Goal: Use online tool/utility: Utilize a website feature to perform a specific function

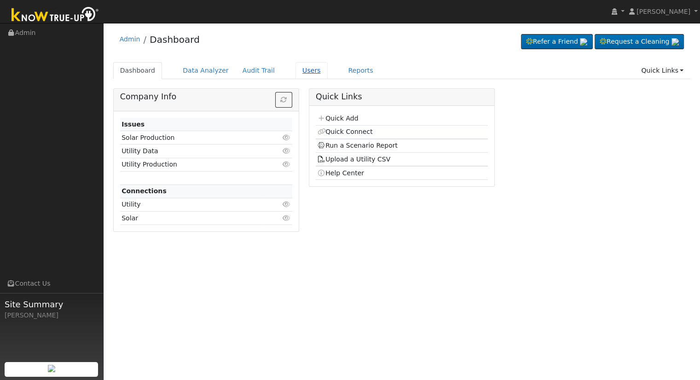
click at [295, 69] on link "Users" at bounding box center [311, 70] width 32 height 17
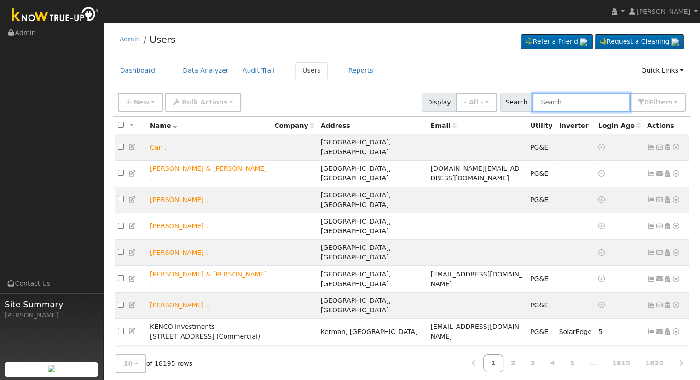
click at [599, 99] on input "text" at bounding box center [581, 102] width 98 height 19
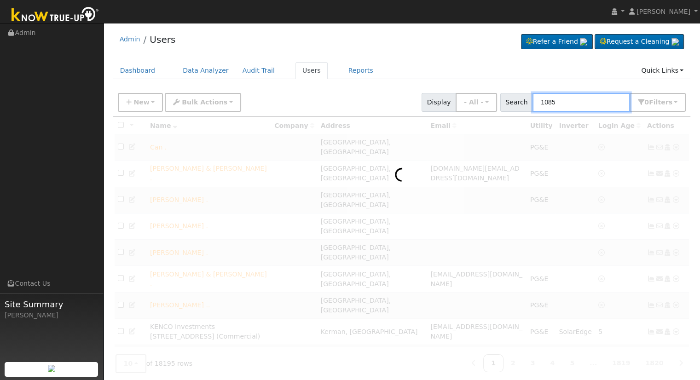
click at [578, 104] on input "1085" at bounding box center [581, 102] width 98 height 19
drag, startPoint x: 561, startPoint y: 103, endPoint x: 416, endPoint y: 120, distance: 145.9
click at [416, 120] on div "New Add User Quick Add Quick Connect Quick Convert Lead Bulk Actions Send Email…" at bounding box center [402, 263] width 578 height 350
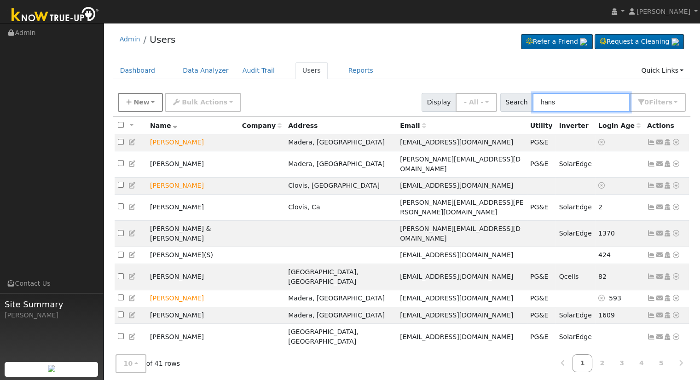
type input "hans"
click at [143, 102] on span "New" at bounding box center [141, 101] width 16 height 7
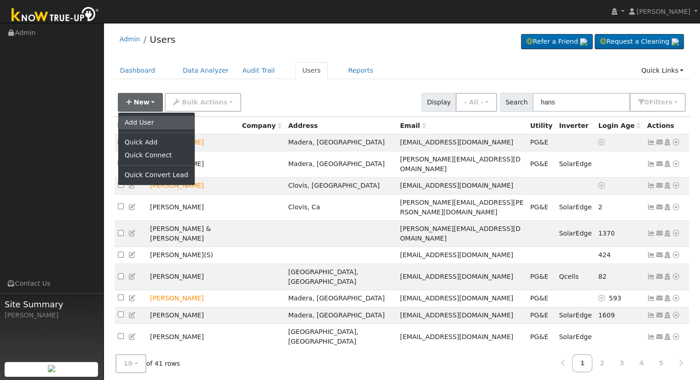
click at [149, 121] on link "Add User" at bounding box center [156, 122] width 76 height 13
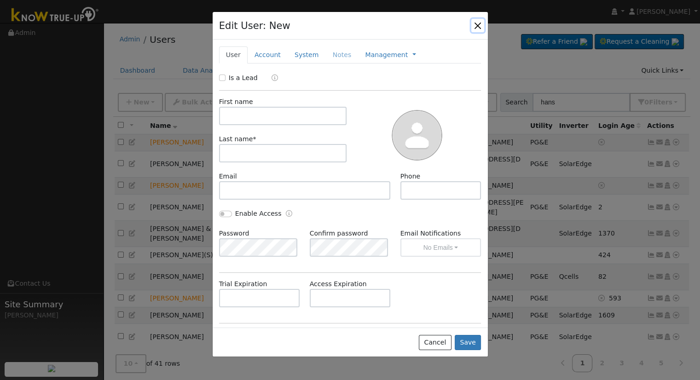
click at [477, 26] on button "button" at bounding box center [477, 25] width 13 height 13
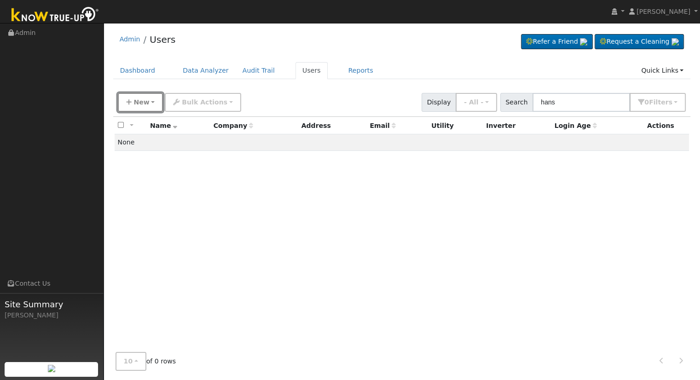
click at [145, 104] on span "New" at bounding box center [141, 101] width 16 height 7
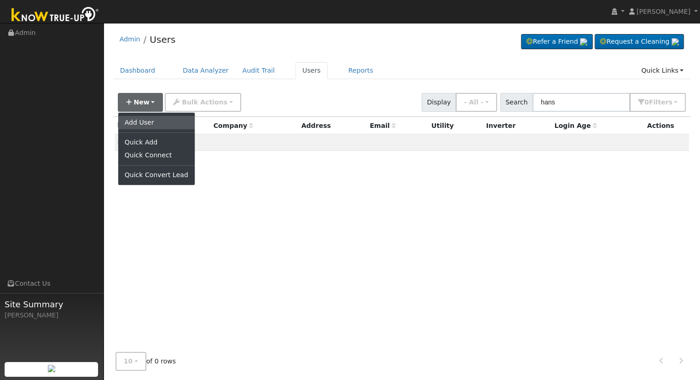
click at [153, 122] on link "Add User" at bounding box center [156, 122] width 76 height 13
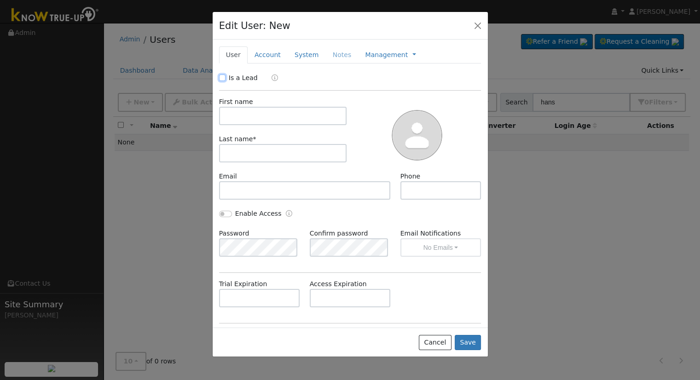
click at [223, 76] on input "Is a Lead" at bounding box center [222, 78] width 6 height 6
checkbox input "true"
click at [281, 116] on input "text" at bounding box center [283, 116] width 128 height 18
type input "Hans & Vilya"
type input "Kam"
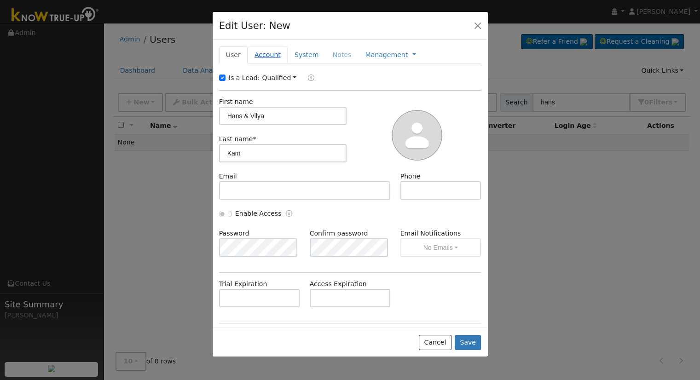
click at [260, 52] on link "Account" at bounding box center [268, 54] width 40 height 17
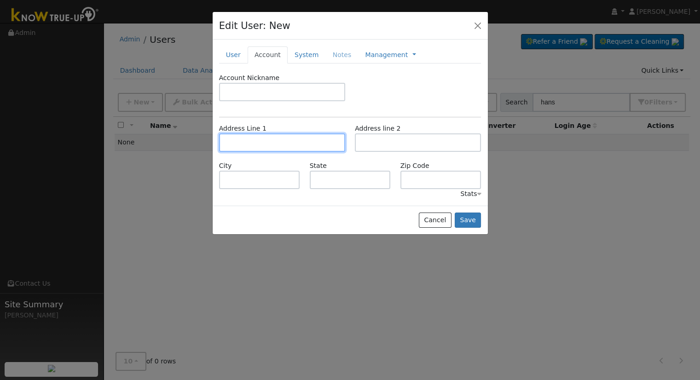
click at [250, 136] on input "text" at bounding box center [282, 142] width 126 height 18
type input "[STREET_ADDRESS]"
type input "Clovis"
type input "CA"
type input "93619"
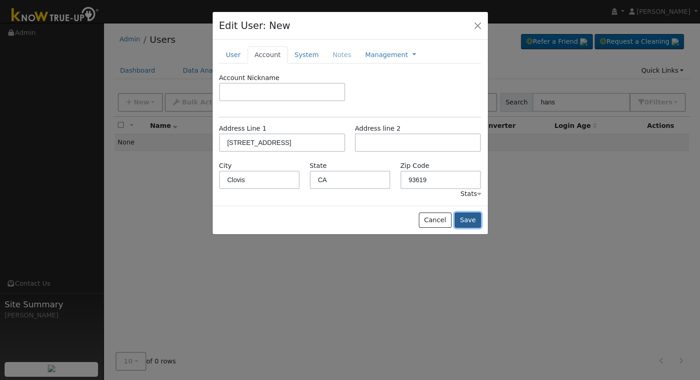
click at [474, 219] on button "Save" at bounding box center [468, 221] width 27 height 16
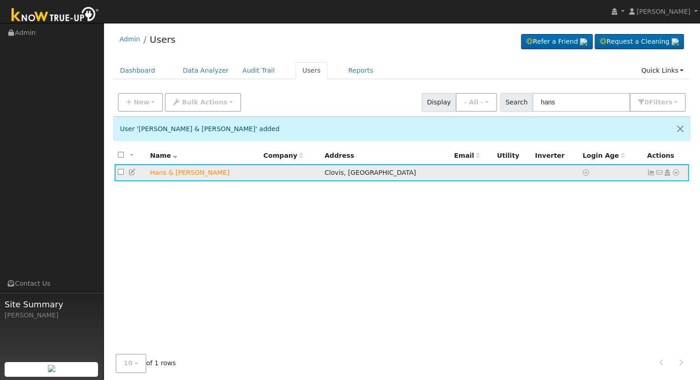
click at [676, 173] on icon at bounding box center [676, 172] width 8 height 6
click at [0, 0] on icon at bounding box center [0, 0] width 0 height 0
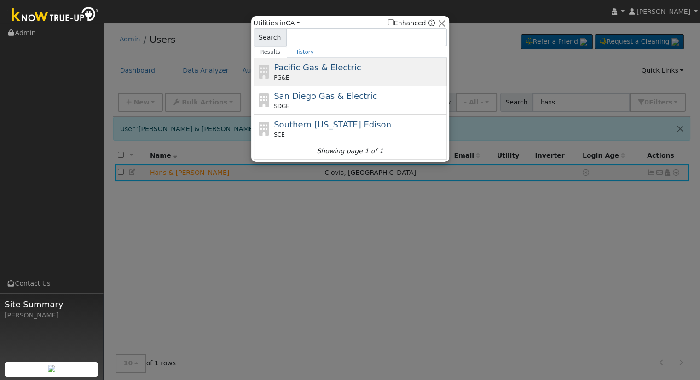
click at [307, 67] on span "Pacific Gas & Electric" at bounding box center [317, 68] width 87 height 10
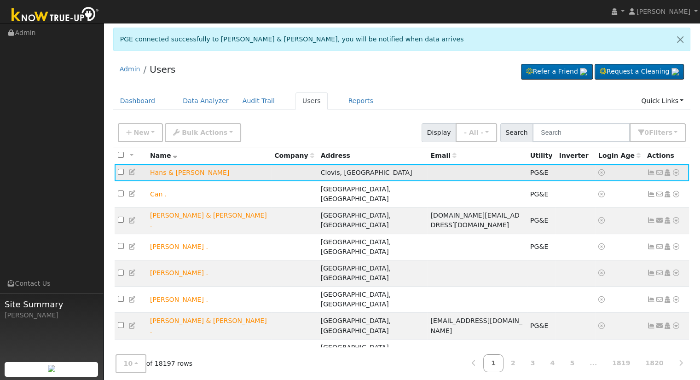
click at [675, 173] on icon at bounding box center [676, 172] width 8 height 6
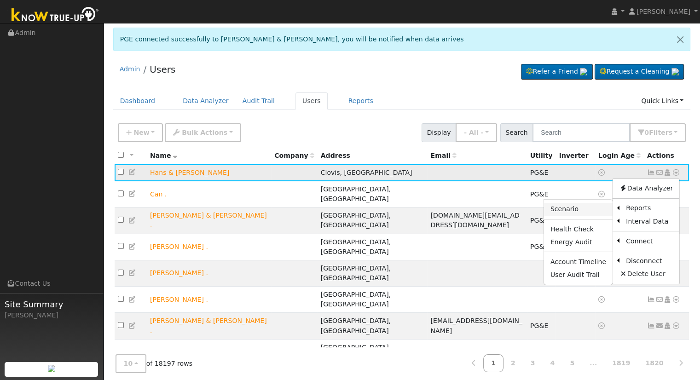
click at [560, 208] on link "Scenario" at bounding box center [578, 209] width 69 height 13
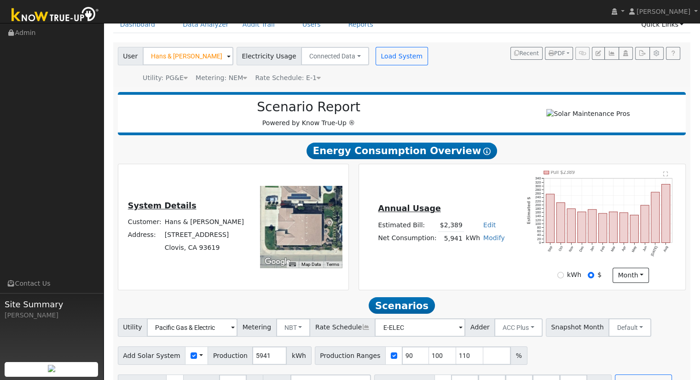
scroll to position [72, 0]
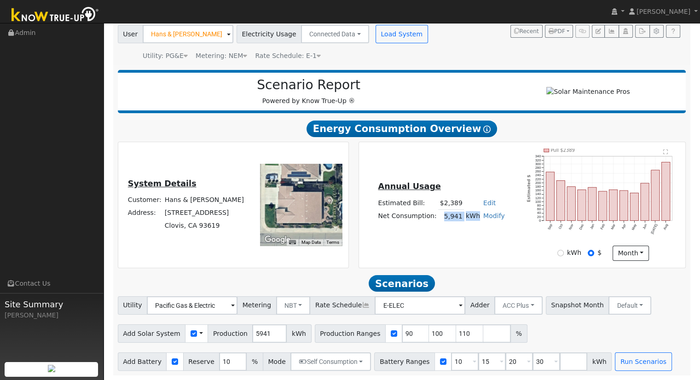
drag, startPoint x: 443, startPoint y: 215, endPoint x: 477, endPoint y: 215, distance: 34.1
click at [477, 215] on tr "Net Consumption: 5,941 kWh Modify Add Consumption Add Electric Vehicle Add Cons…" at bounding box center [441, 216] width 130 height 13
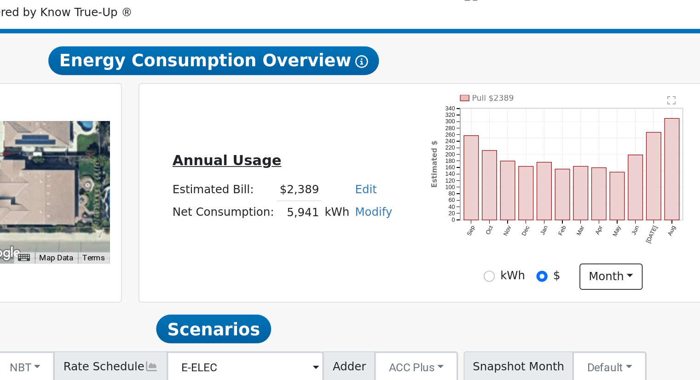
click at [504, 195] on div "Annual Usage Estimated Bill: $2,389 Edit Estimated Bill $ Annual Net Consumptio…" at bounding box center [441, 204] width 162 height 49
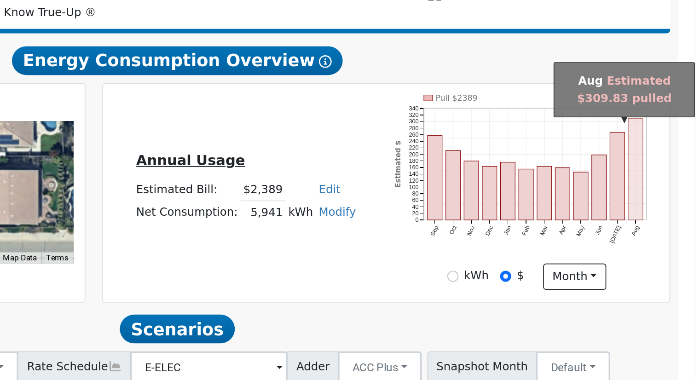
click at [666, 198] on rect "onclick=""" at bounding box center [666, 191] width 8 height 58
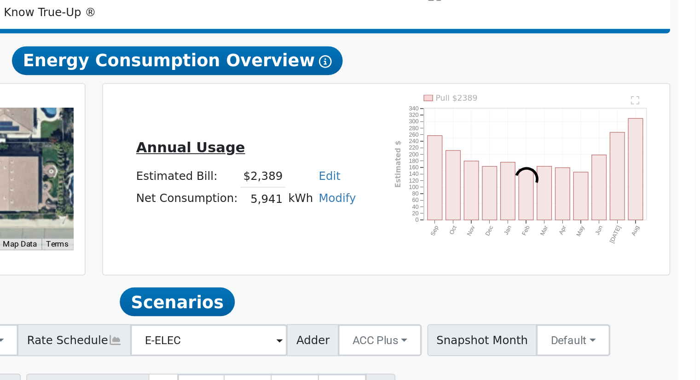
scroll to position [15, 0]
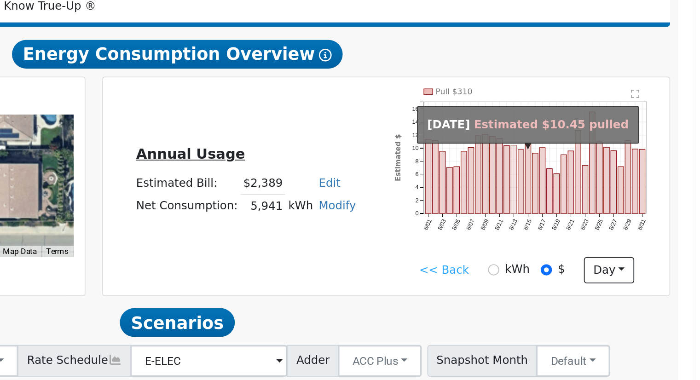
click at [595, 266] on rect "onclick=""" at bounding box center [595, 254] width 3 height 40
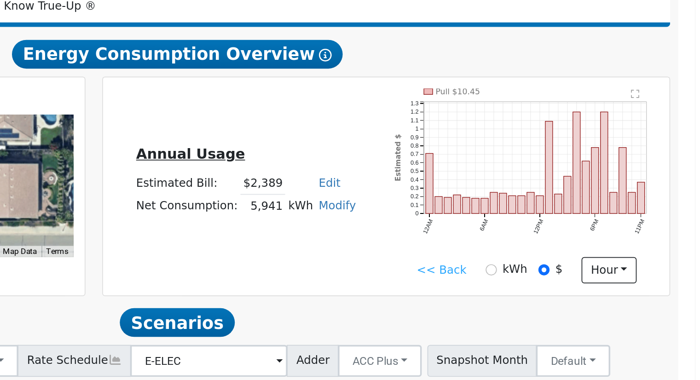
click at [516, 249] on div "Annual Usage Estimated Bill: $2,389 Edit Estimated Bill $ Annual Net Consumptio…" at bounding box center [441, 257] width 162 height 49
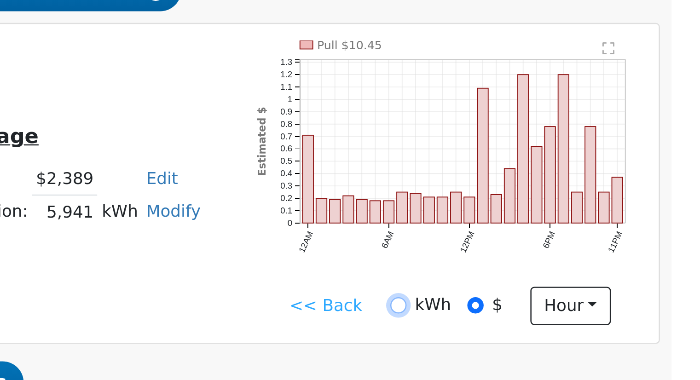
click at [582, 308] on input "kWh" at bounding box center [582, 306] width 6 height 6
radio input "true"
radio input "false"
click at [551, 309] on link "<< Back" at bounding box center [554, 306] width 29 height 10
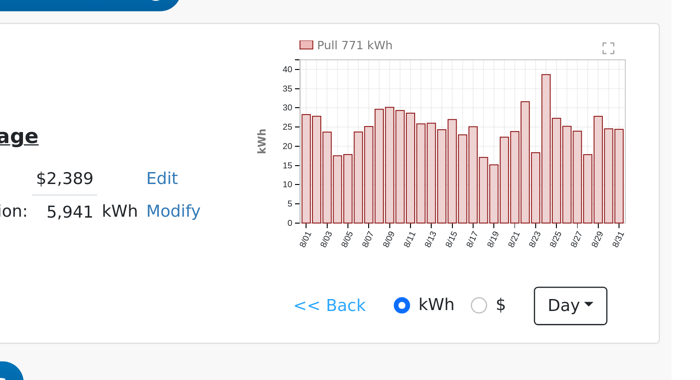
click at [557, 308] on link "<< Back" at bounding box center [555, 306] width 29 height 10
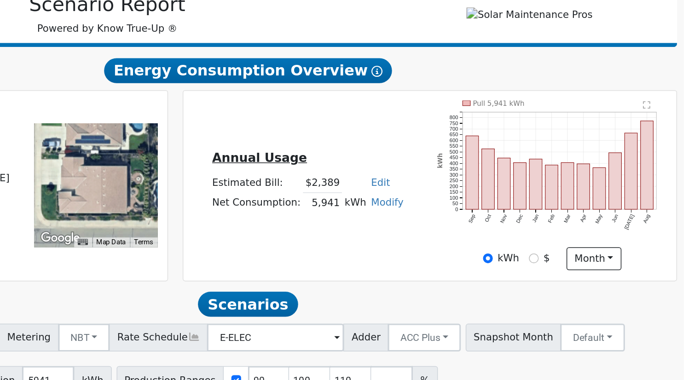
scroll to position [23, 0]
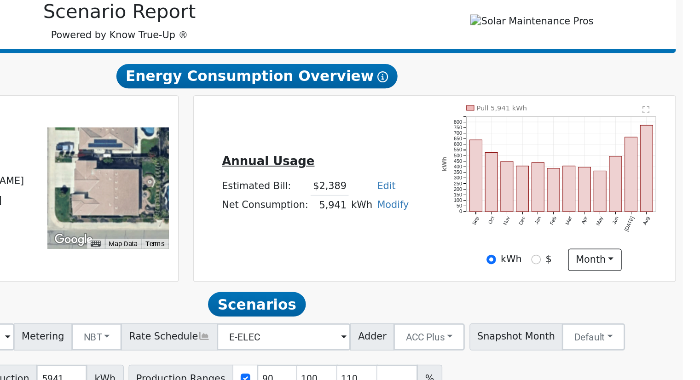
click at [464, 282] on div "Annual Usage Estimated Bill: $2,389 Edit Estimated Bill $ Annual Net Consumptio…" at bounding box center [521, 250] width 323 height 112
click at [458, 268] on td "5,941" at bounding box center [451, 261] width 26 height 13
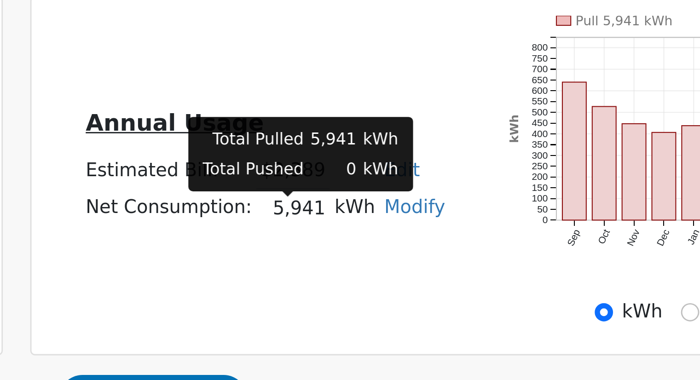
click at [499, 282] on div "Annual Usage Estimated Bill: $2,389 Edit Estimated Bill $ Annual Net Consumptio…" at bounding box center [521, 250] width 323 height 112
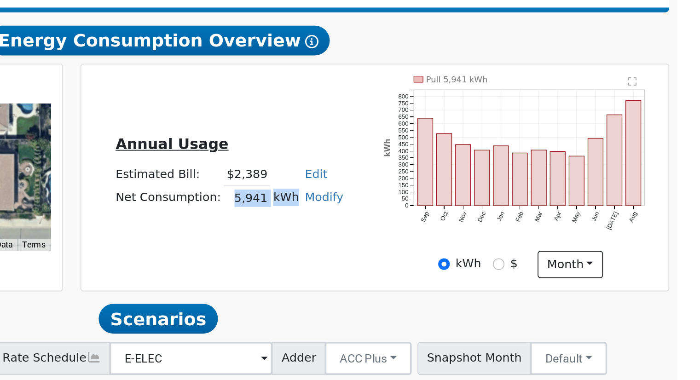
drag, startPoint x: 440, startPoint y: 263, endPoint x: 476, endPoint y: 262, distance: 35.9
click at [476, 262] on tr "Net Consumption: 5,941 kWh Modify Add Consumption Add Electric Vehicle Add Cons…" at bounding box center [441, 261] width 130 height 13
click at [483, 268] on td "Modify Add Consumption Add Electric Vehicle Add Consumption Current: 5941 kWh A…" at bounding box center [493, 261] width 25 height 13
click at [487, 264] on link "Modify" at bounding box center [494, 260] width 22 height 7
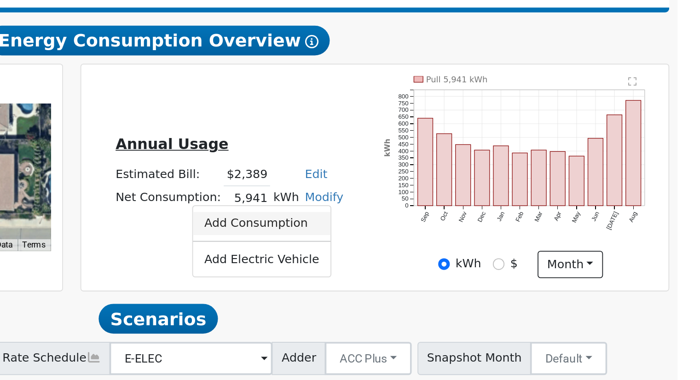
click at [463, 279] on link "Add Consumption" at bounding box center [459, 275] width 77 height 13
type input "5941"
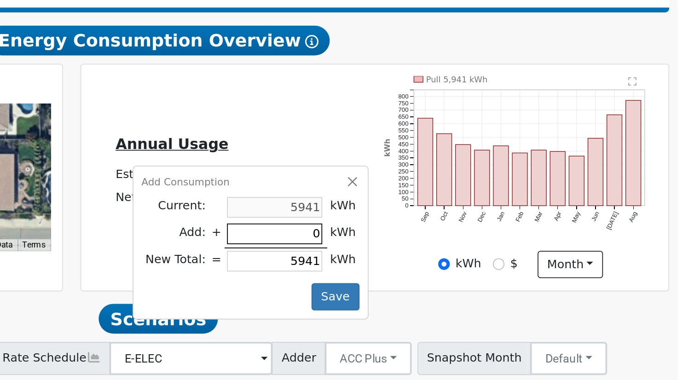
type input "5"
type input "5946"
type input "50"
type input "5991"
type input "500"
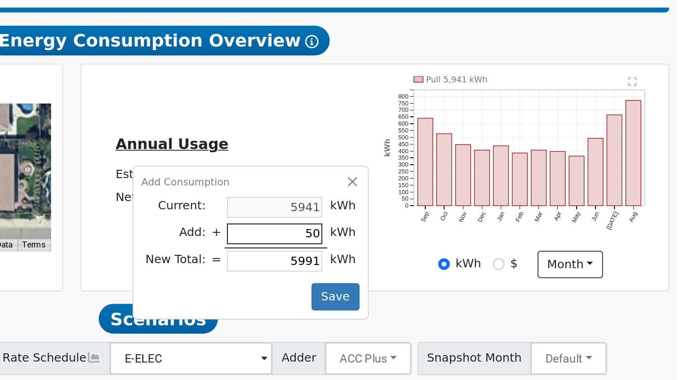
type input "6441"
type input "500"
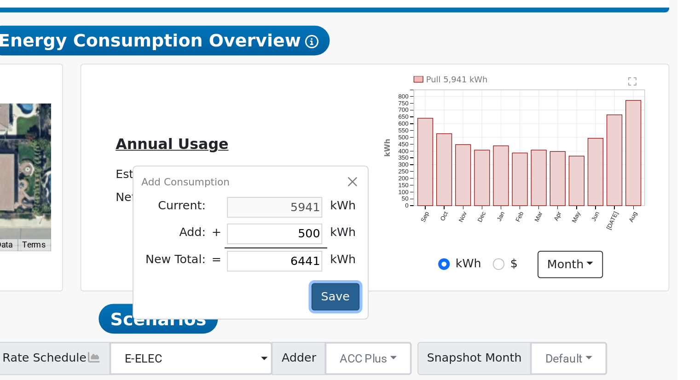
click at [498, 319] on button "Save" at bounding box center [500, 317] width 27 height 16
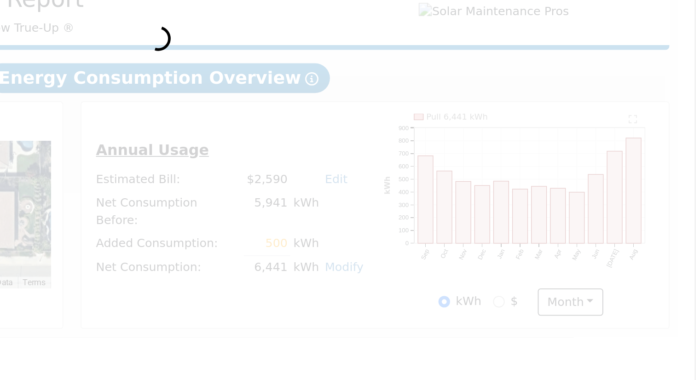
scroll to position [0, 0]
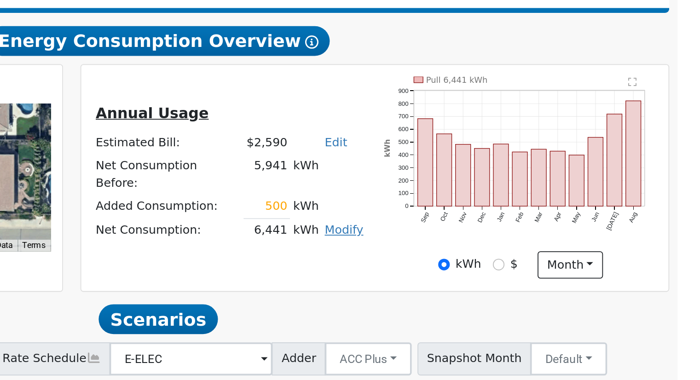
click at [497, 281] on link "Modify" at bounding box center [505, 280] width 22 height 7
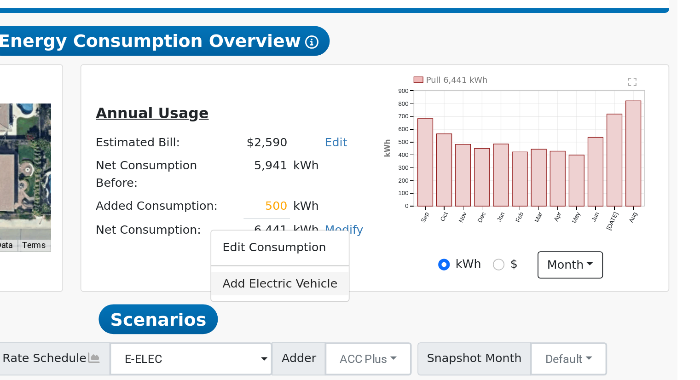
click at [471, 313] on link "Add Electric Vehicle" at bounding box center [469, 311] width 77 height 13
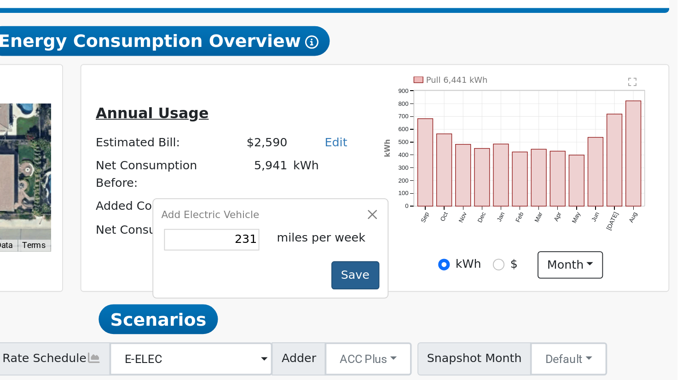
type input "231"
click at [504, 303] on button "Save" at bounding box center [511, 307] width 27 height 16
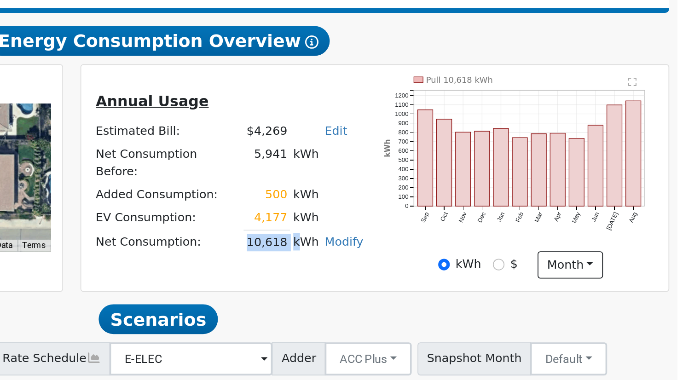
drag, startPoint x: 449, startPoint y: 288, endPoint x: 474, endPoint y: 284, distance: 25.1
click at [474, 284] on tr "Net Consumption: 10,618 kWh Modify Edit Consumption Edit Electric Vehicle Add C…" at bounding box center [441, 288] width 152 height 13
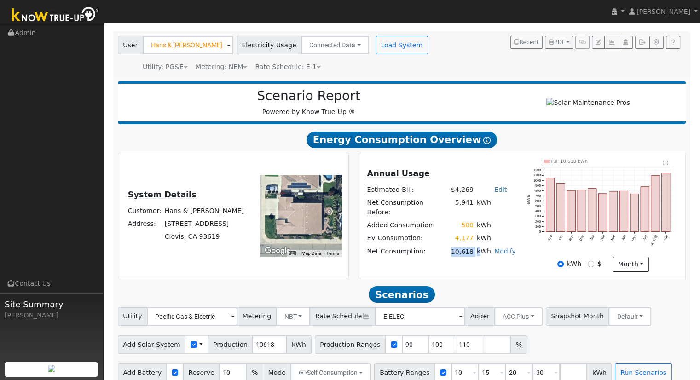
scroll to position [72, 0]
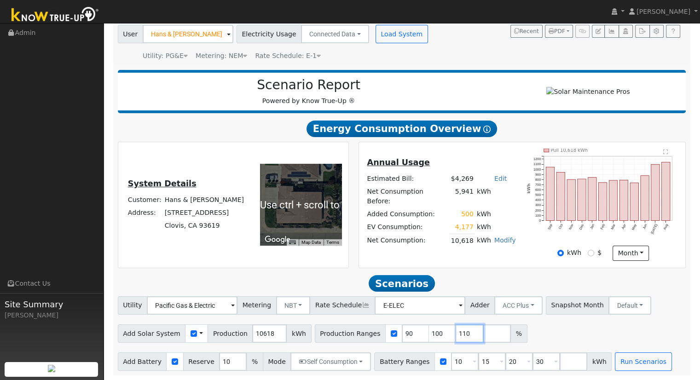
click at [456, 330] on input "110" at bounding box center [470, 333] width 28 height 18
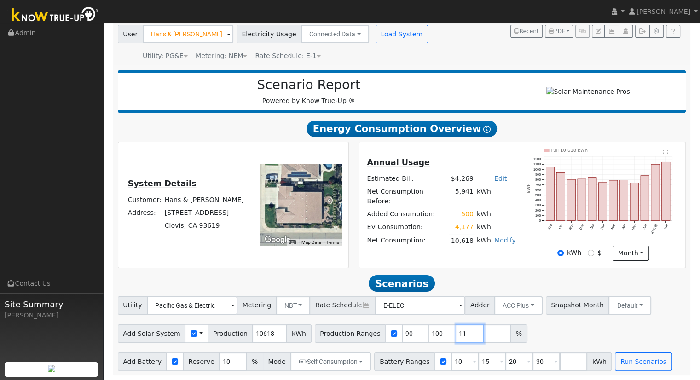
type input "1"
type input "119.005462"
drag, startPoint x: 526, startPoint y: 365, endPoint x: 532, endPoint y: 357, distance: 10.5
click at [532, 362] on input "30" at bounding box center [546, 361] width 28 height 18
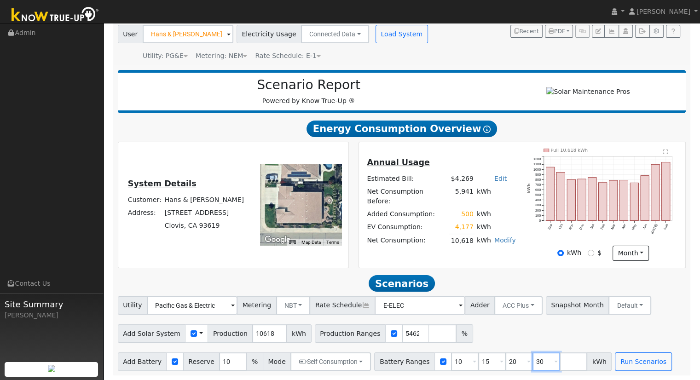
scroll to position [0, 0]
type input "3"
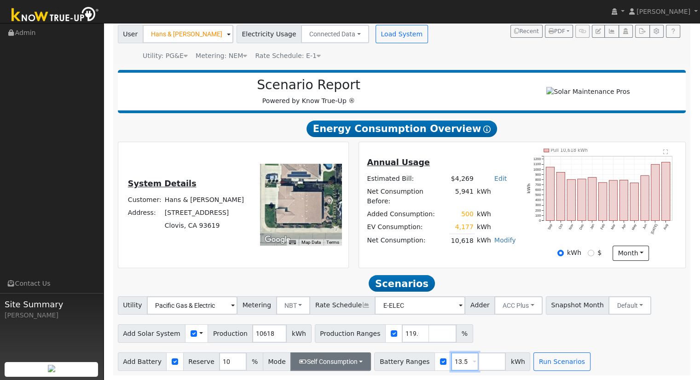
type input "13.5"
click at [321, 362] on button "Self Consumption" at bounding box center [330, 361] width 81 height 18
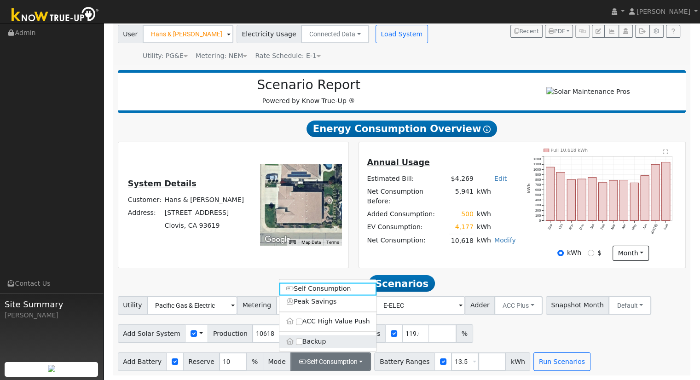
click at [312, 339] on label "Backup" at bounding box center [327, 341] width 97 height 13
click at [302, 339] on input "Backup" at bounding box center [299, 341] width 6 height 6
type input "20"
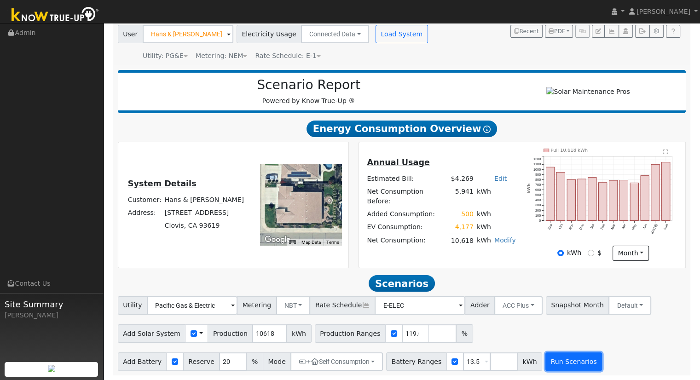
click at [545, 356] on button "Run Scenarios" at bounding box center [573, 361] width 57 height 18
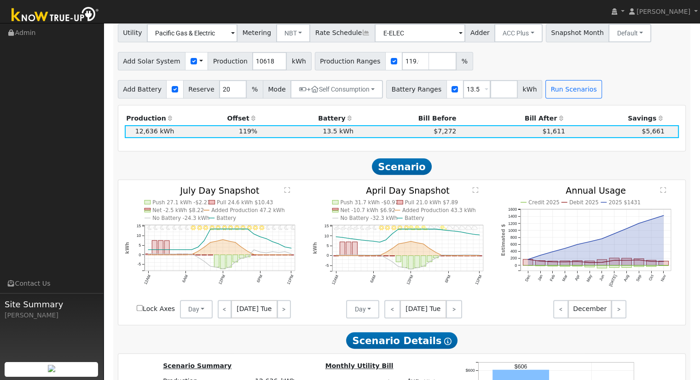
scroll to position [318, 0]
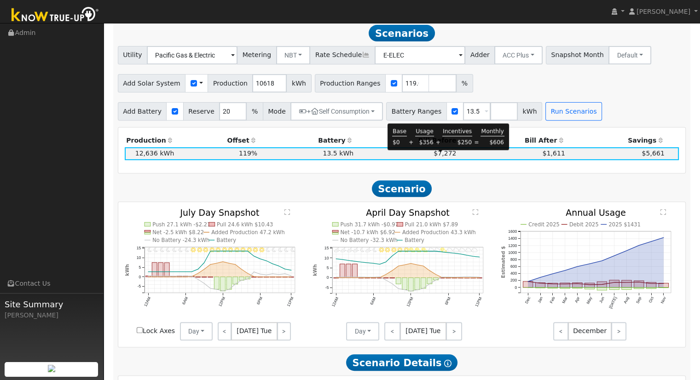
click at [441, 157] on span "$7,272" at bounding box center [444, 153] width 23 height 7
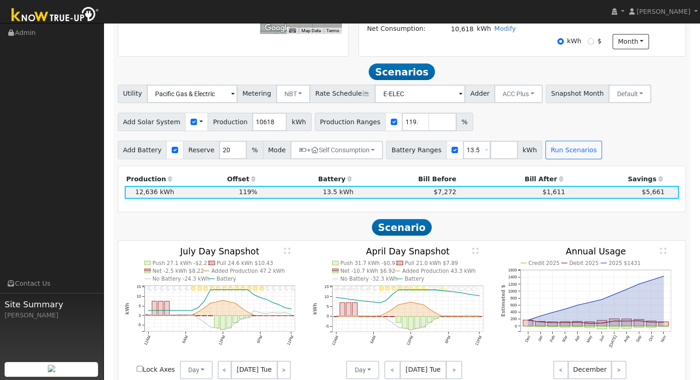
scroll to position [170, 0]
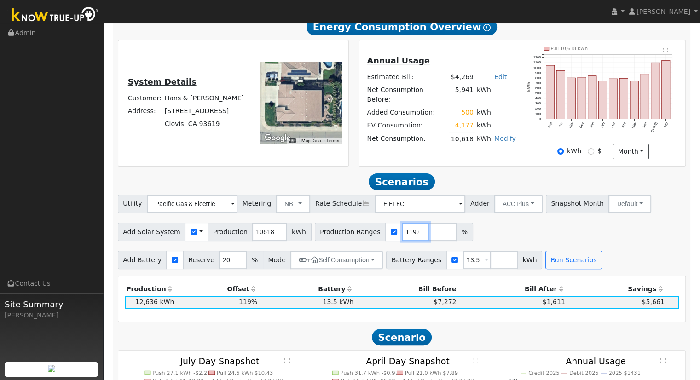
click at [402, 234] on input "119.005462" at bounding box center [416, 232] width 28 height 18
type input "129.836127"
click at [463, 264] on input "13.5" at bounding box center [477, 260] width 28 height 18
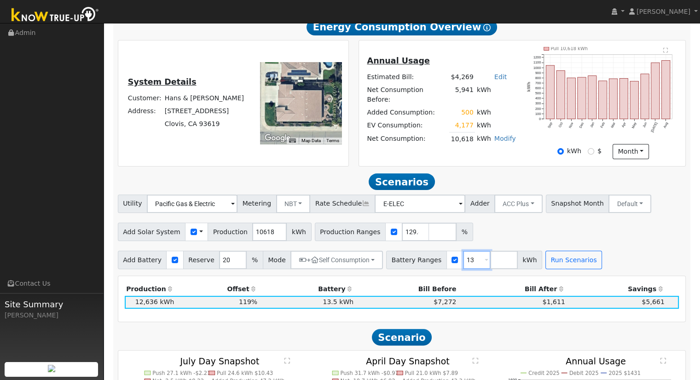
type input "1"
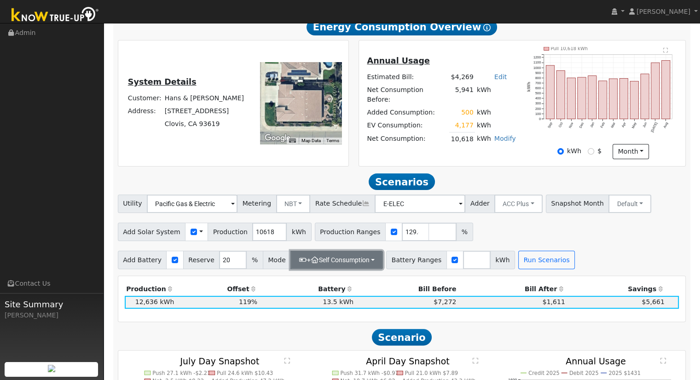
click at [360, 262] on button "+ Self Consumption" at bounding box center [336, 260] width 92 height 18
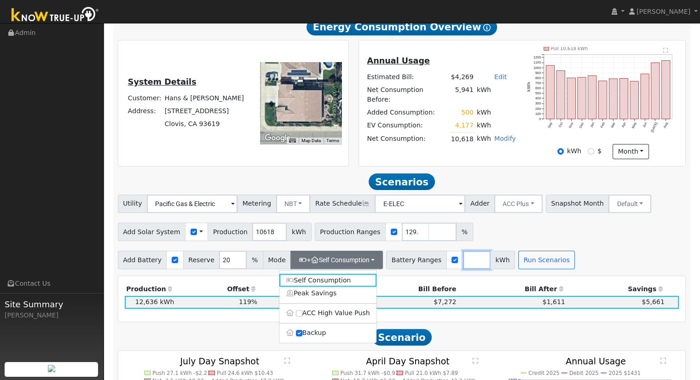
click at [463, 266] on input "number" at bounding box center [477, 260] width 28 height 18
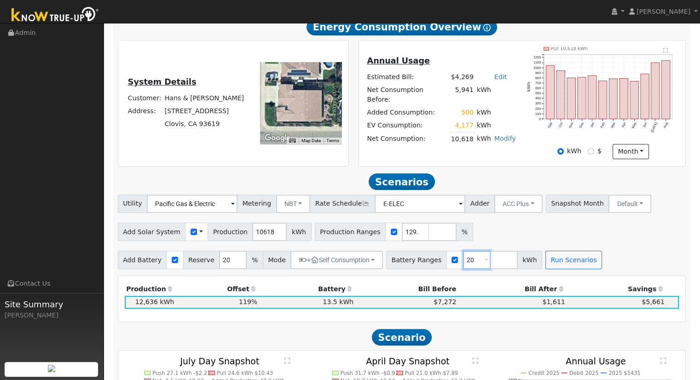
type input "20"
click at [490, 264] on input "number" at bounding box center [504, 260] width 28 height 18
type input "27"
click at [576, 263] on button "Run Scenarios" at bounding box center [600, 260] width 57 height 18
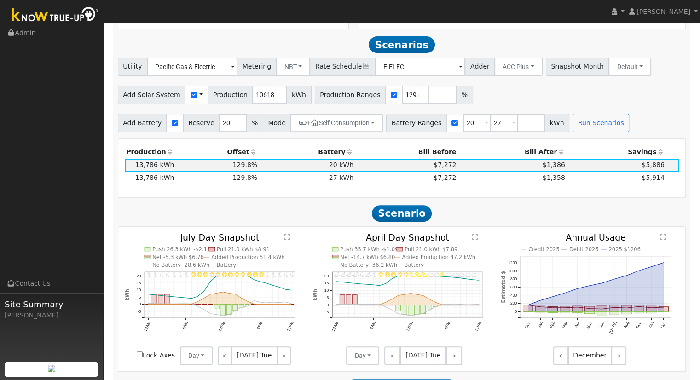
scroll to position [318, 0]
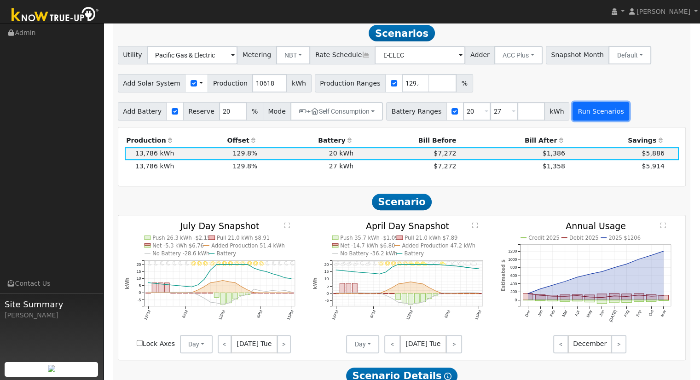
click at [576, 119] on button "Run Scenarios" at bounding box center [600, 111] width 57 height 18
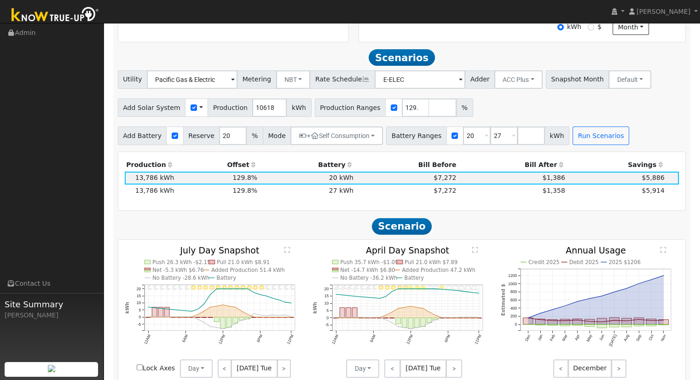
scroll to position [226, 0]
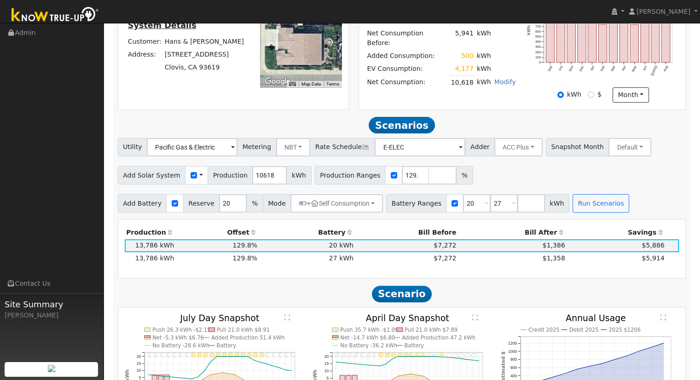
click at [609, 175] on div "Add Solar System Use CSV Data Production 10618 kWh Production Ranges 129.836127…" at bounding box center [402, 174] width 572 height 22
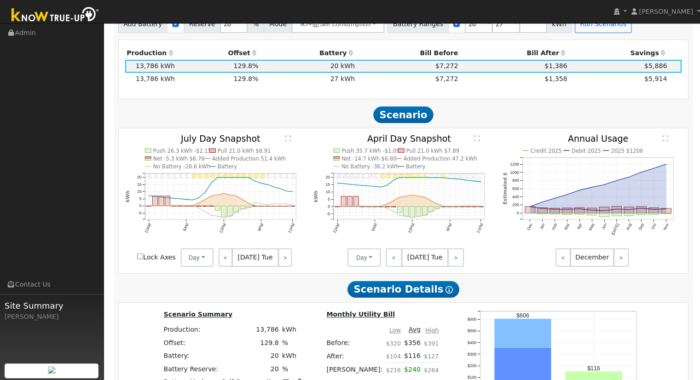
scroll to position [269, 0]
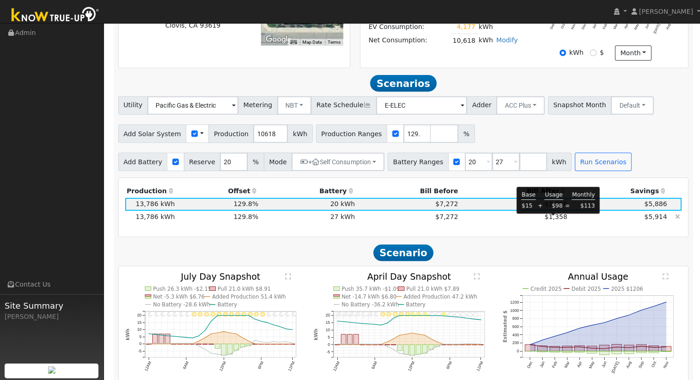
click at [554, 219] on span "$1,358" at bounding box center [554, 215] width 23 height 7
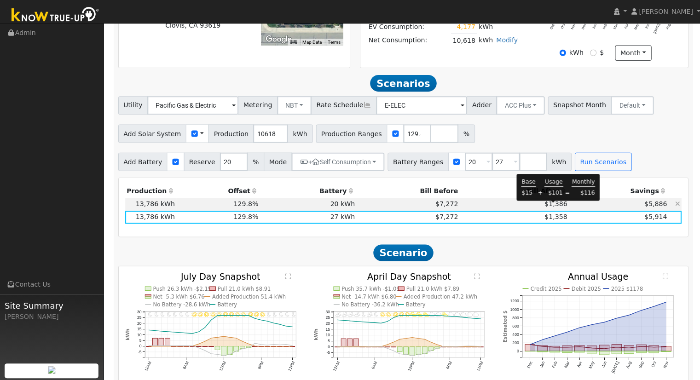
click at [550, 206] on span "$1,386" at bounding box center [554, 202] width 23 height 7
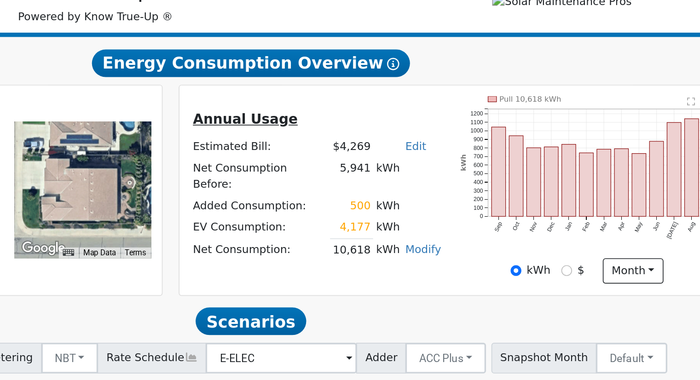
scroll to position [85, 0]
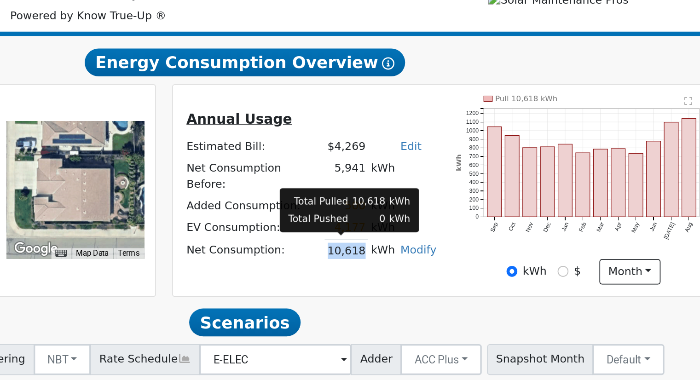
drag, startPoint x: 449, startPoint y: 223, endPoint x: 468, endPoint y: 224, distance: 18.9
click at [468, 224] on td "10,618" at bounding box center [462, 224] width 26 height 13
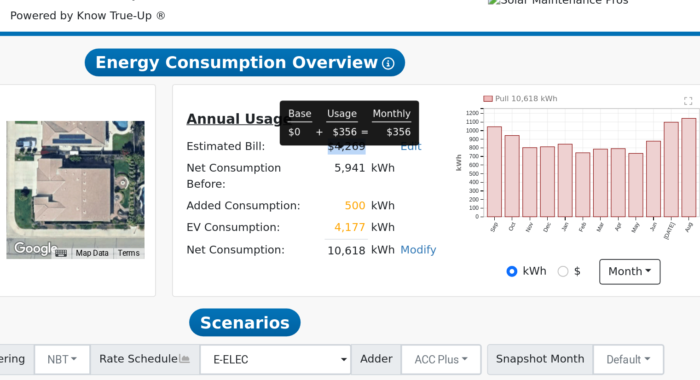
drag, startPoint x: 449, startPoint y: 169, endPoint x: 469, endPoint y: 170, distance: 19.8
click at [469, 168] on td "$4,269" at bounding box center [462, 162] width 26 height 13
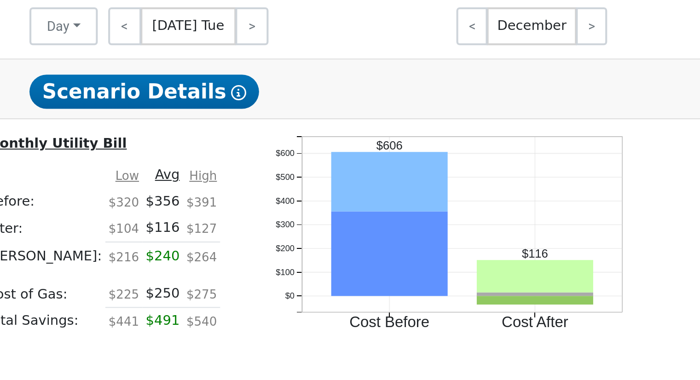
scroll to position [468, 0]
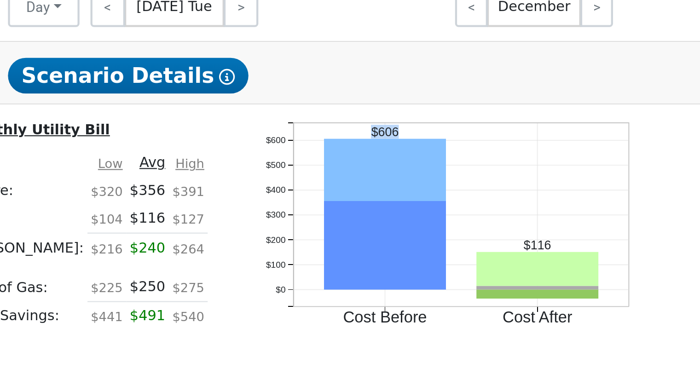
drag, startPoint x: 495, startPoint y: 254, endPoint x: 511, endPoint y: 255, distance: 15.7
click at [511, 255] on icon "Cost Before Cost After $0 $100 $200 $300 $400 $500 $600 onclick="" onclick="" o…" at bounding box center [550, 302] width 184 height 113
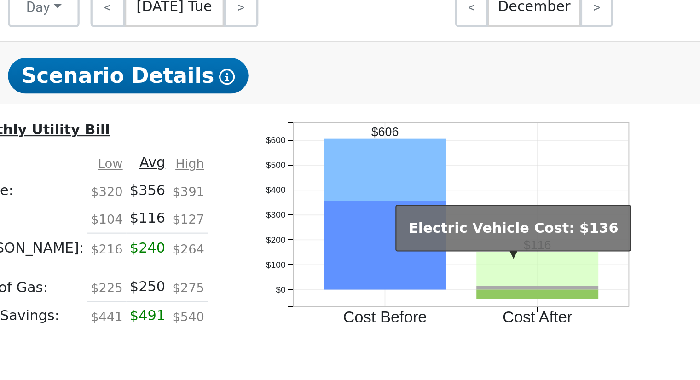
click at [566, 320] on rect "onclick=""" at bounding box center [591, 316] width 57 height 16
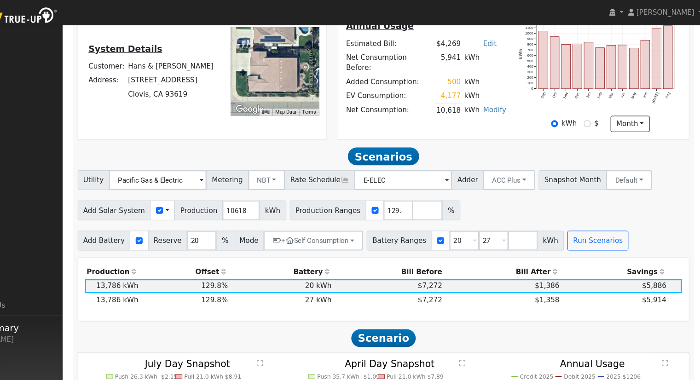
scroll to position [186, 0]
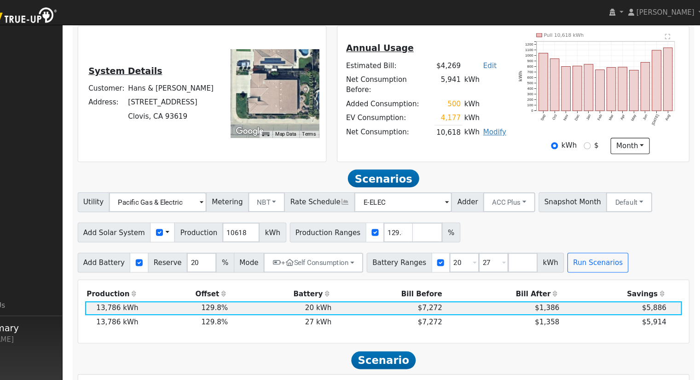
click at [495, 119] on link "Modify" at bounding box center [505, 122] width 22 height 7
click at [485, 152] on link "Edit Electric Vehicle" at bounding box center [469, 152] width 77 height 13
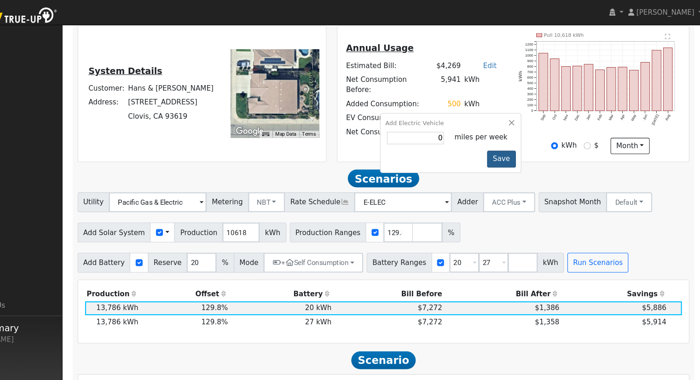
type input "0"
click at [510, 148] on button "Save" at bounding box center [511, 148] width 27 height 16
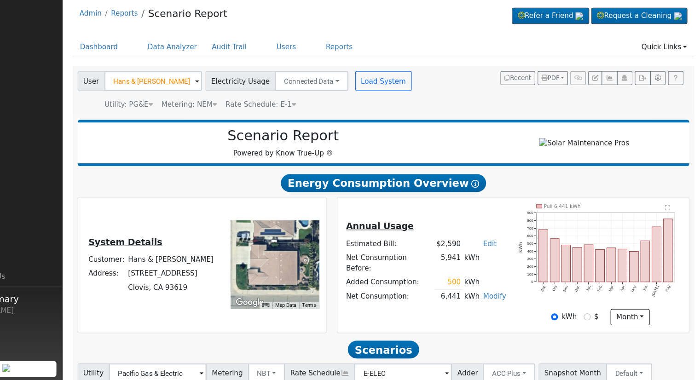
scroll to position [36, 0]
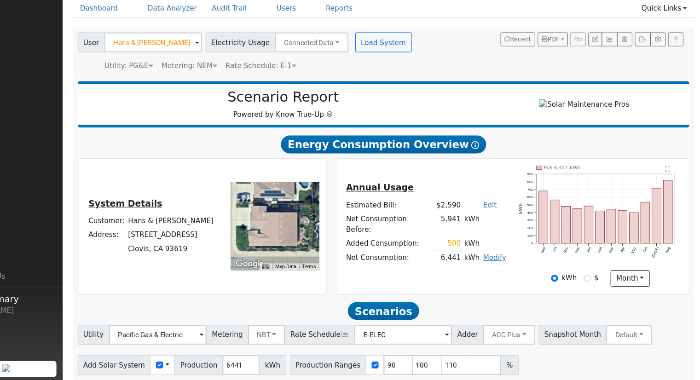
click at [497, 263] on link "Modify" at bounding box center [505, 265] width 22 height 7
click at [477, 280] on link "Edit Consumption" at bounding box center [469, 276] width 77 height 13
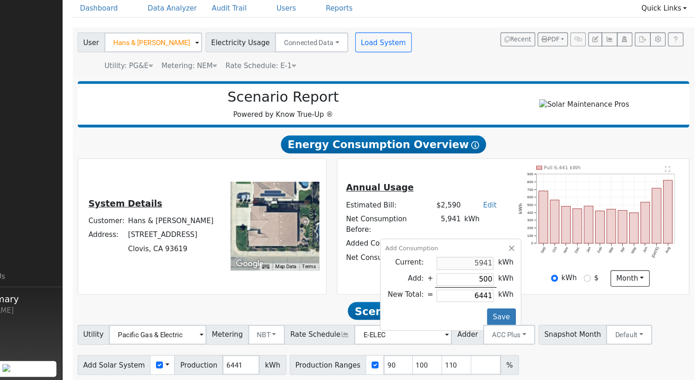
type input "4"
type input "5945"
type input "46"
type input "5987"
type input "467"
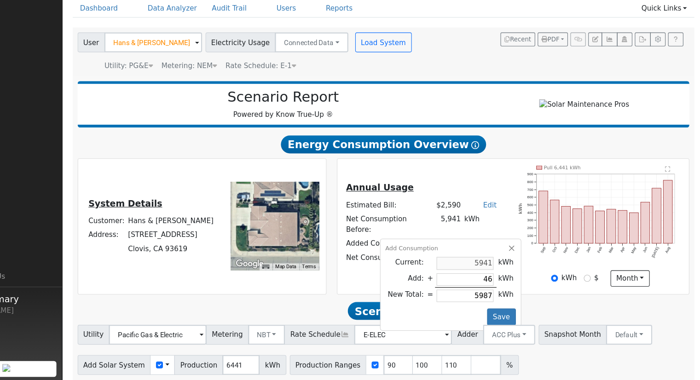
type input "6408"
type input "4677"
type input "10618"
type input "4677"
click at [509, 315] on button "Save" at bounding box center [511, 321] width 27 height 16
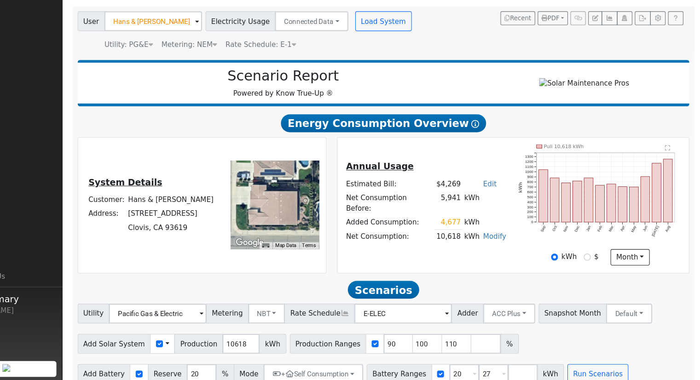
scroll to position [72, 0]
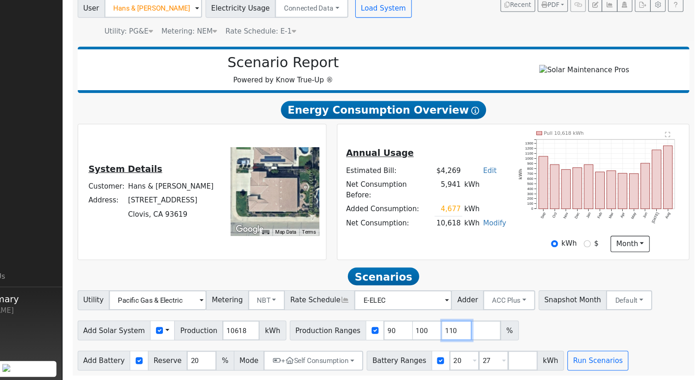
click at [456, 333] on input "110" at bounding box center [470, 333] width 28 height 18
type input "1"
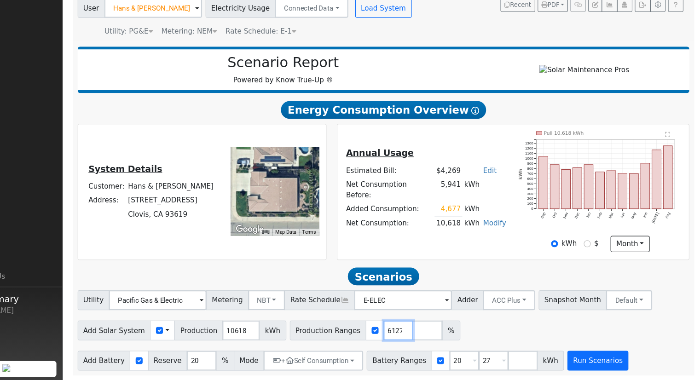
type input "129.836127"
click at [578, 363] on button "Run Scenarios" at bounding box center [600, 361] width 57 height 18
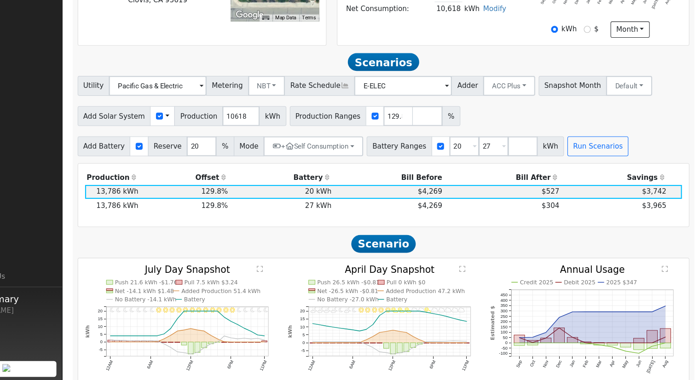
scroll to position [318, 0]
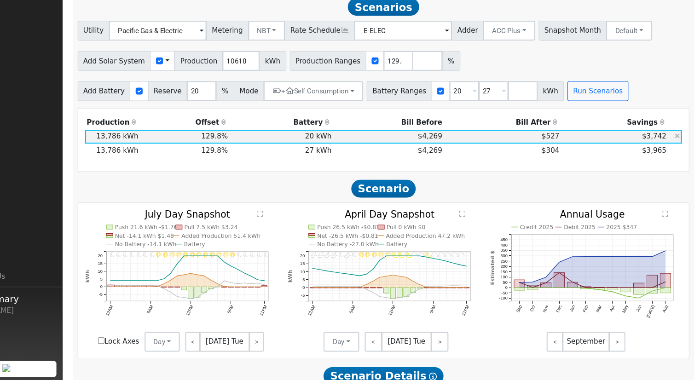
click at [335, 156] on td "20 kWh" at bounding box center [307, 153] width 96 height 13
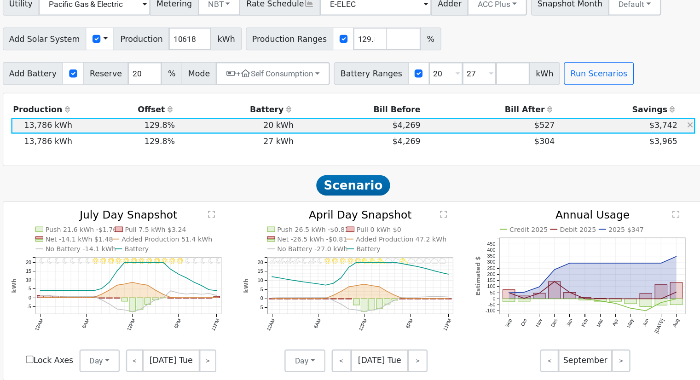
scroll to position [318, 0]
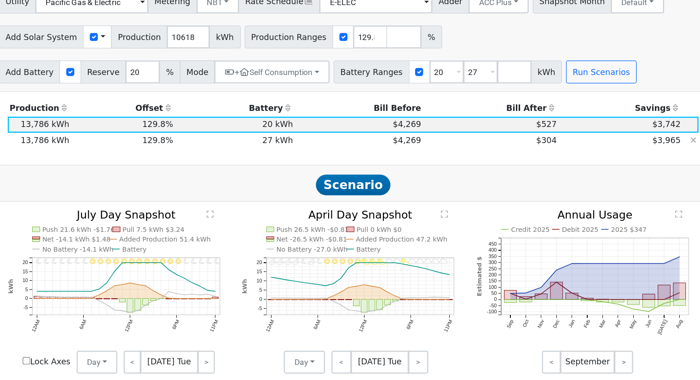
click at [342, 170] on td "27 kWh" at bounding box center [307, 166] width 96 height 13
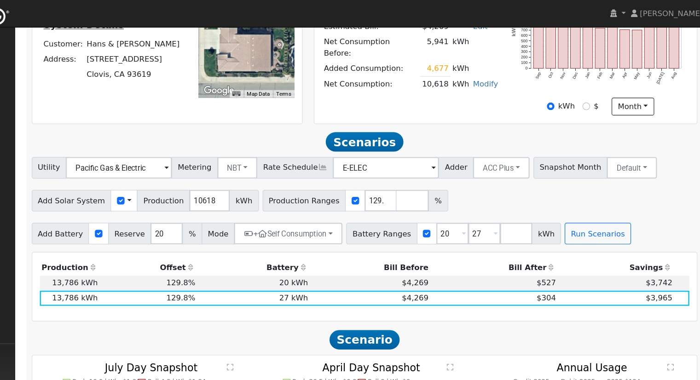
scroll to position [201, 0]
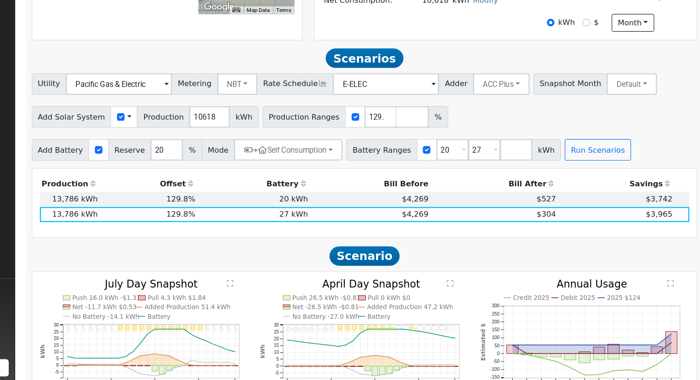
scroll to position [318, 0]
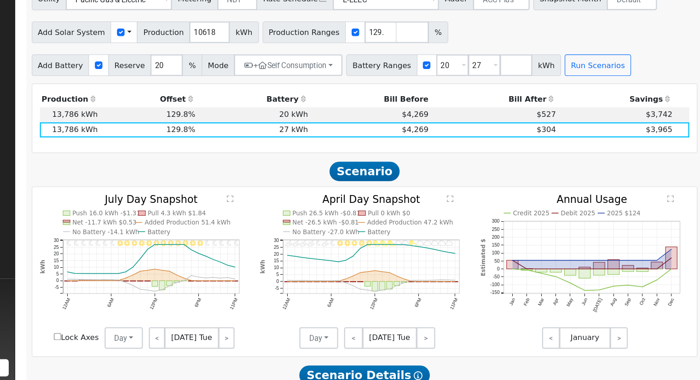
click at [312, 199] on h2 "Scenario" at bounding box center [402, 201] width 568 height 17
click at [592, 92] on div "Add Solar System Use CSV Data Production 10618 kWh Production Ranges 129.836127…" at bounding box center [402, 82] width 572 height 22
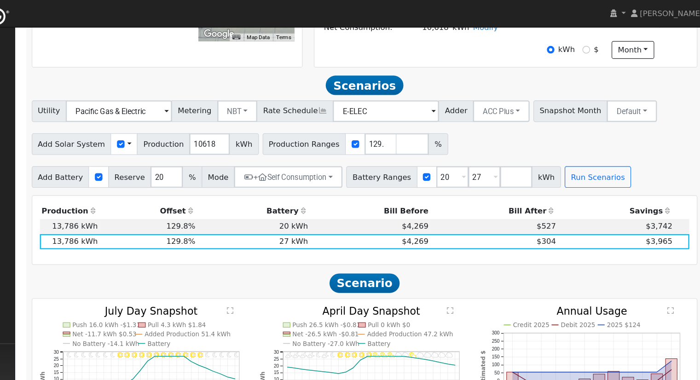
scroll to position [161, 0]
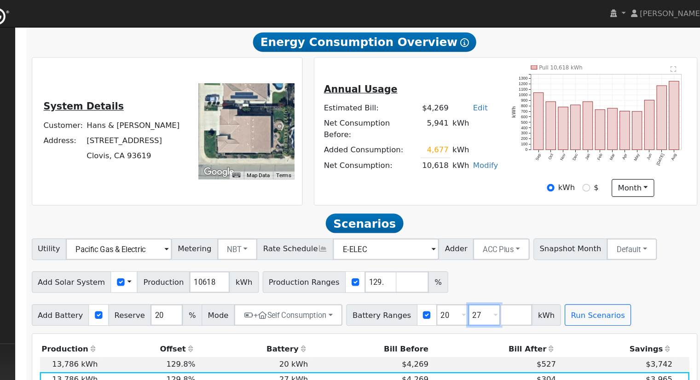
click at [490, 272] on input "27" at bounding box center [504, 269] width 28 height 18
type input "2"
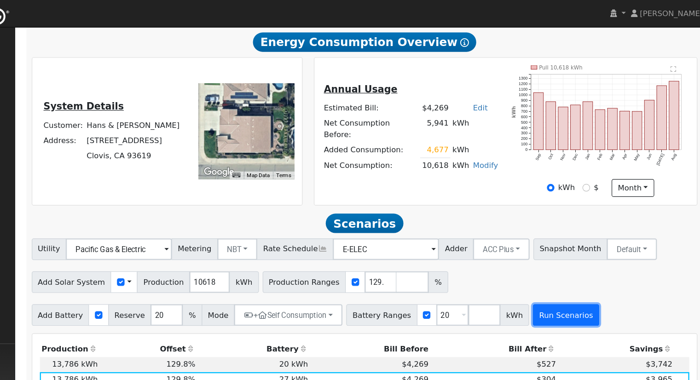
click at [545, 274] on button "Run Scenarios" at bounding box center [573, 269] width 57 height 18
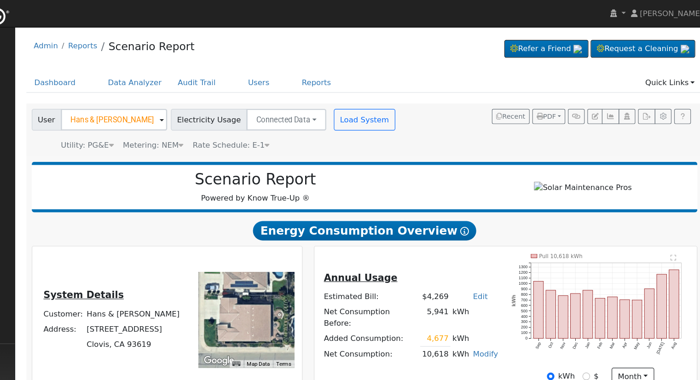
scroll to position [0, 0]
